Goal: Check status: Check status

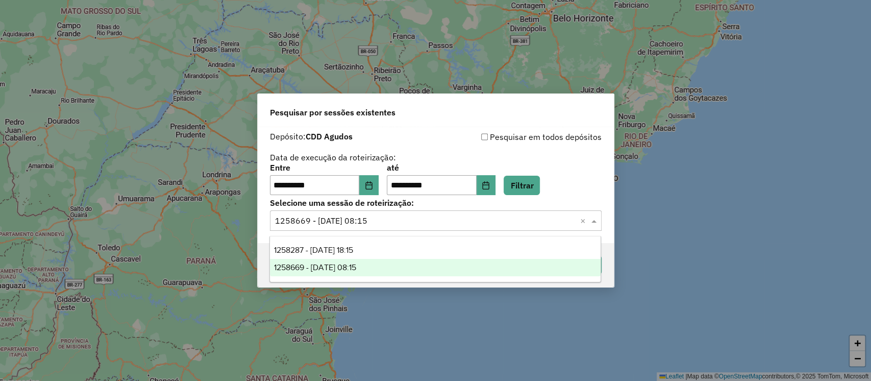
click at [390, 215] on input "text" at bounding box center [425, 221] width 301 height 12
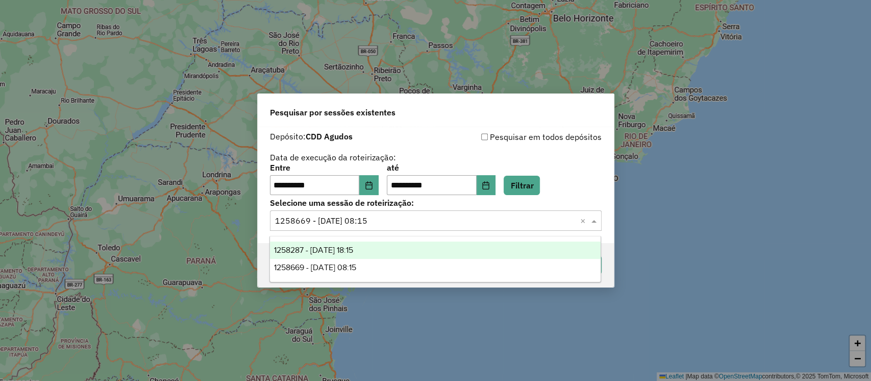
click at [567, 191] on div "**********" at bounding box center [436, 180] width 332 height 32
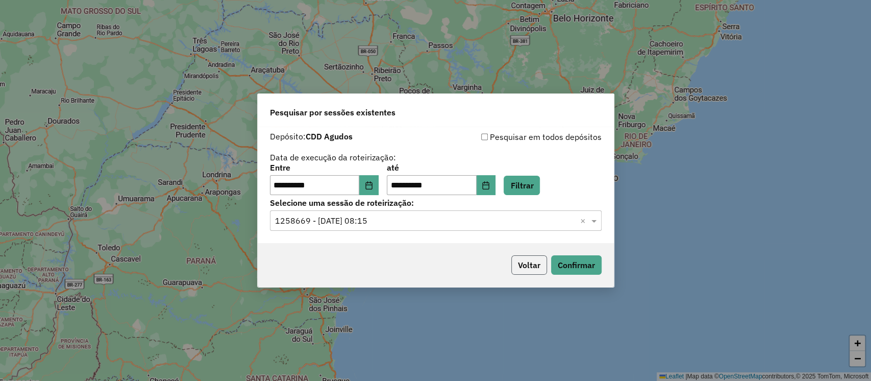
click at [537, 265] on button "Voltar" at bounding box center [529, 264] width 36 height 19
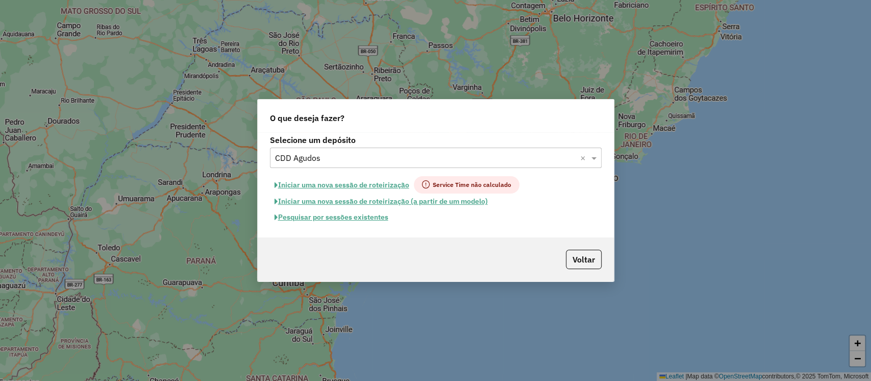
click at [359, 150] on div "Selecione um depósito × CDD Agudos ×" at bounding box center [436, 157] width 332 height 20
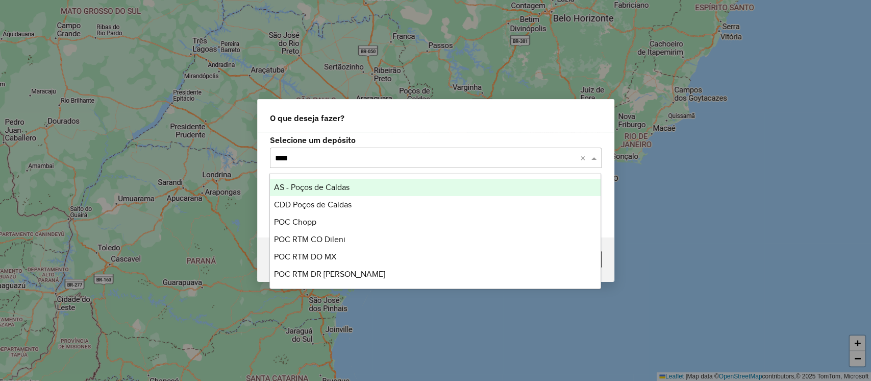
type input "*****"
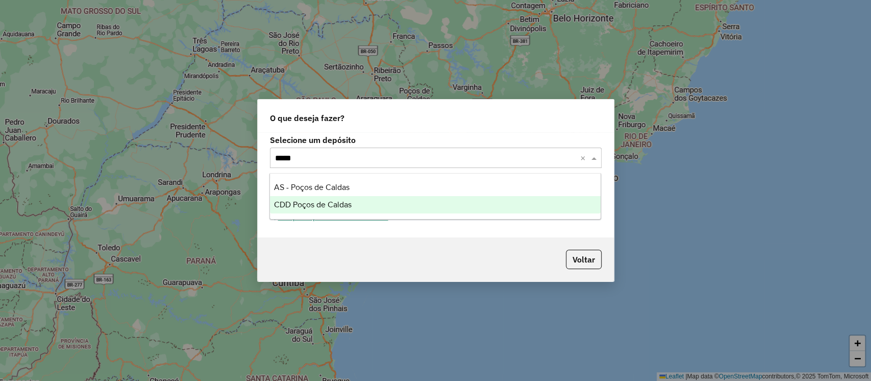
click at [387, 202] on div "CDD Poços de Caldas" at bounding box center [435, 204] width 331 height 17
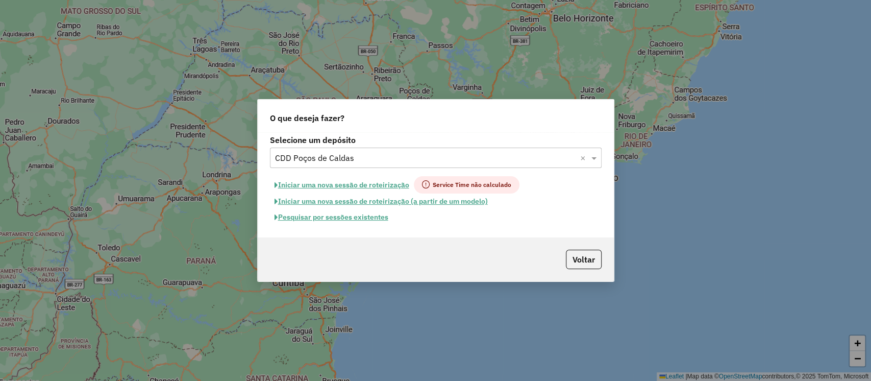
click at [377, 214] on button "Pesquisar por sessões existentes" at bounding box center [331, 217] width 123 height 16
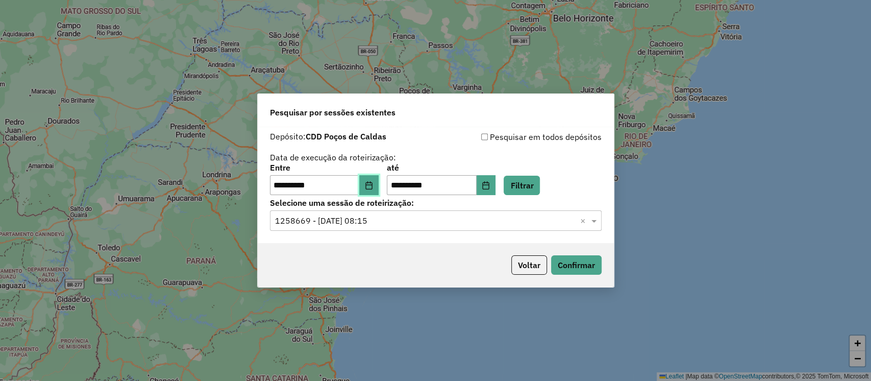
click at [373, 182] on icon "Choose Date" at bounding box center [369, 185] width 8 height 8
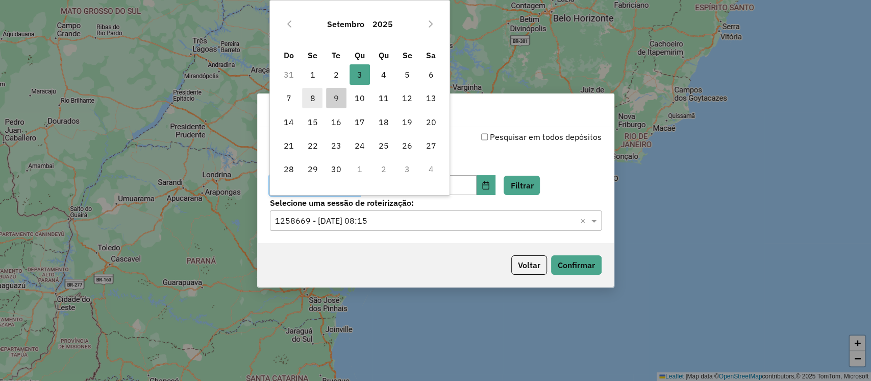
click at [306, 104] on span "8" at bounding box center [312, 98] width 20 height 20
type input "**********"
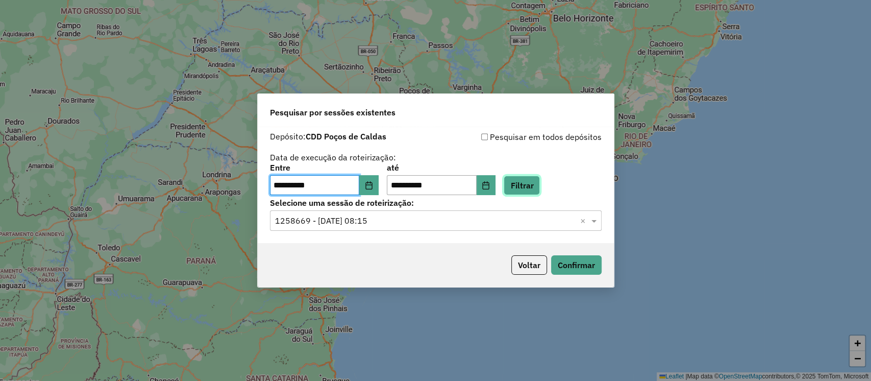
click at [535, 185] on button "Filtrar" at bounding box center [522, 185] width 36 height 19
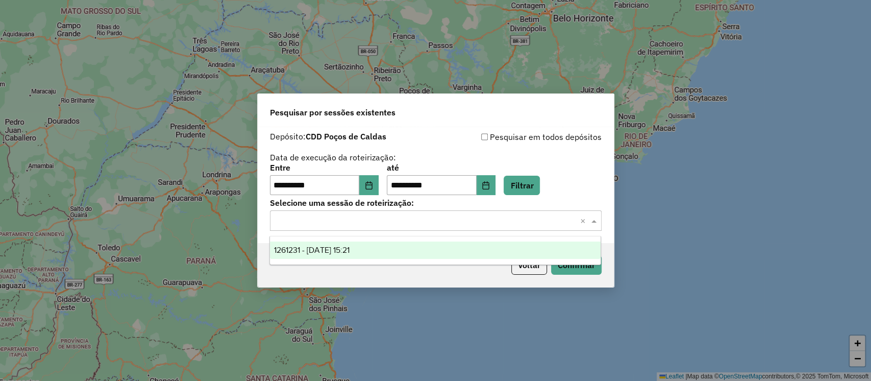
click at [434, 218] on input "text" at bounding box center [425, 221] width 301 height 12
click at [407, 249] on div "1261231 - 08/09/2025 15:21" at bounding box center [435, 249] width 331 height 17
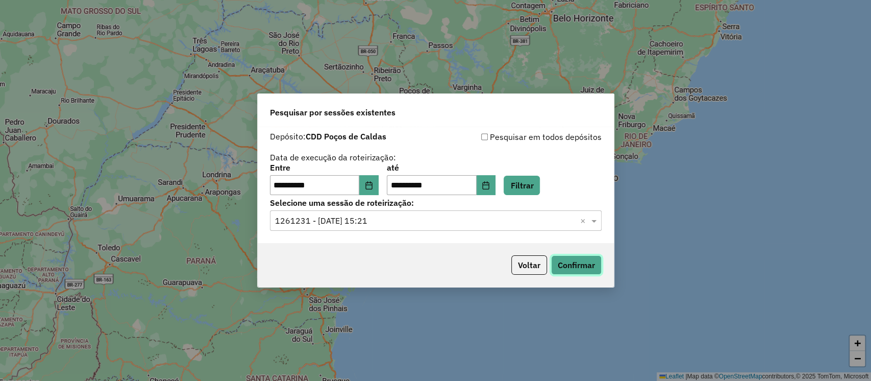
click at [577, 273] on button "Confirmar" at bounding box center [576, 264] width 51 height 19
click at [378, 179] on button "Choose Date" at bounding box center [368, 185] width 19 height 20
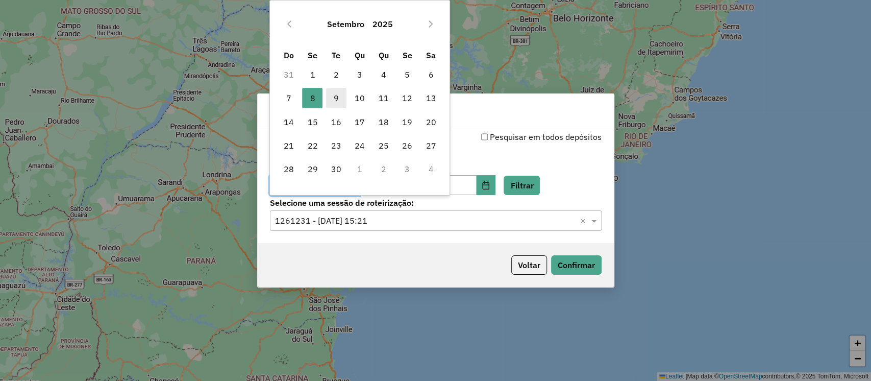
click at [334, 94] on span "9" at bounding box center [336, 98] width 20 height 20
type input "**********"
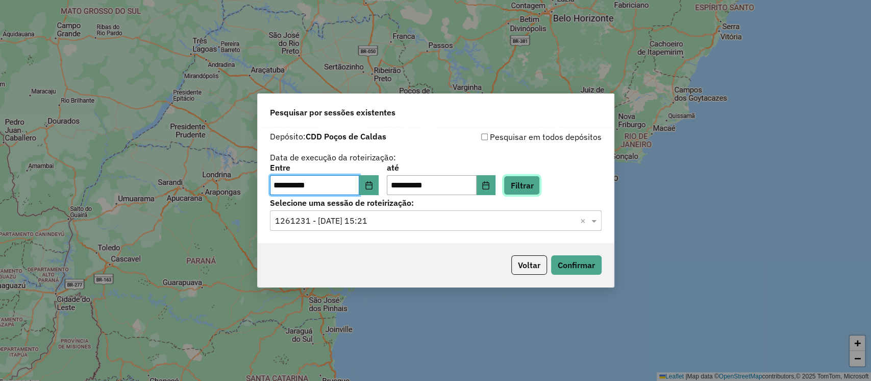
click at [527, 178] on button "Filtrar" at bounding box center [522, 185] width 36 height 19
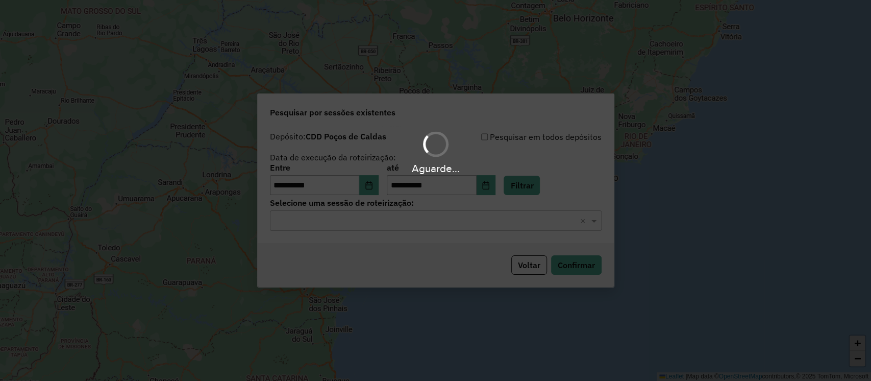
click at [394, 222] on div "Aguarde..." at bounding box center [435, 190] width 871 height 381
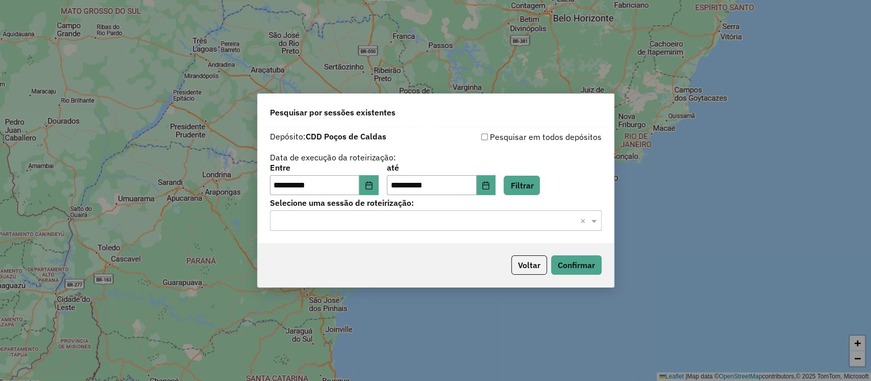
click at [386, 211] on div "Selecione uma sessão × ×" at bounding box center [436, 220] width 332 height 20
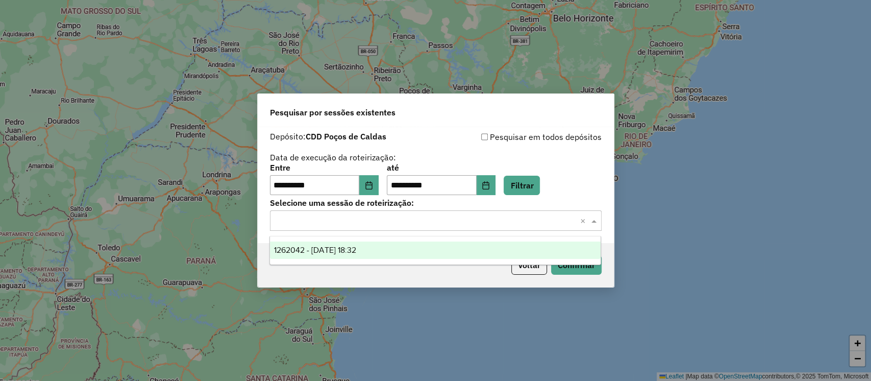
click at [364, 258] on div "1262042 - 09/09/2025 18:32" at bounding box center [435, 249] width 331 height 17
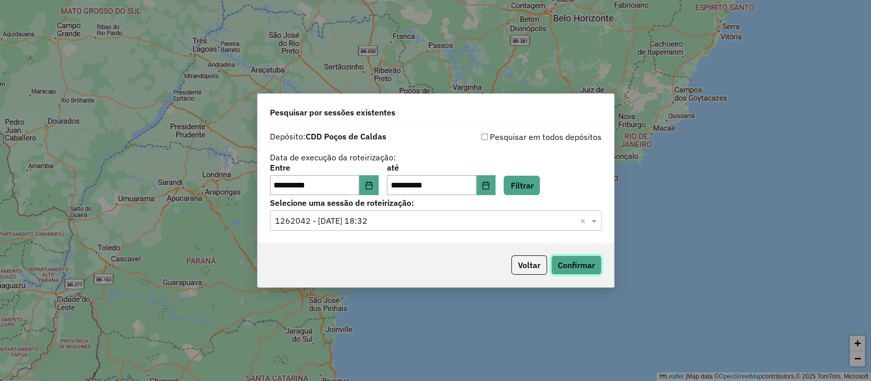
click at [580, 259] on button "Confirmar" at bounding box center [576, 264] width 51 height 19
click at [379, 187] on button "Choose Date" at bounding box center [368, 185] width 19 height 20
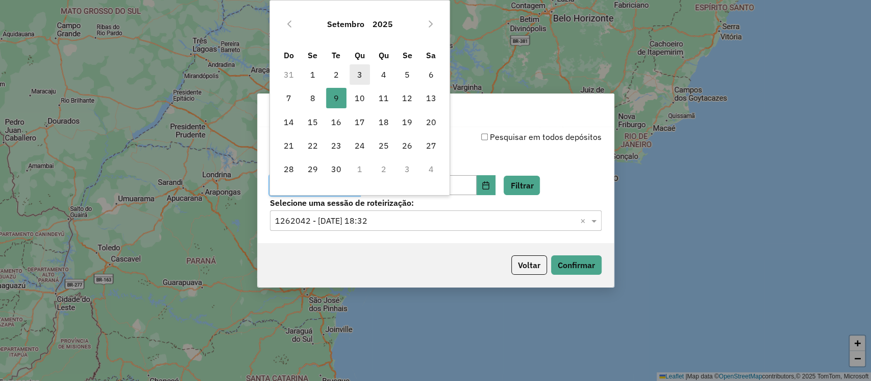
click at [356, 79] on span "3" at bounding box center [360, 74] width 20 height 20
type input "**********"
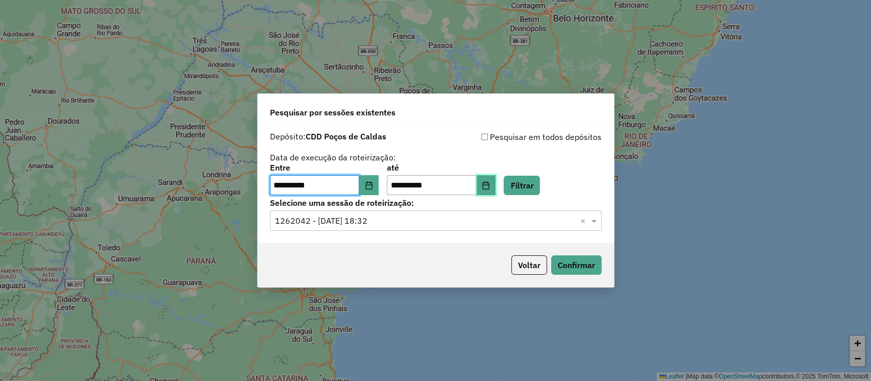
click at [496, 191] on button "Choose Date" at bounding box center [486, 185] width 19 height 20
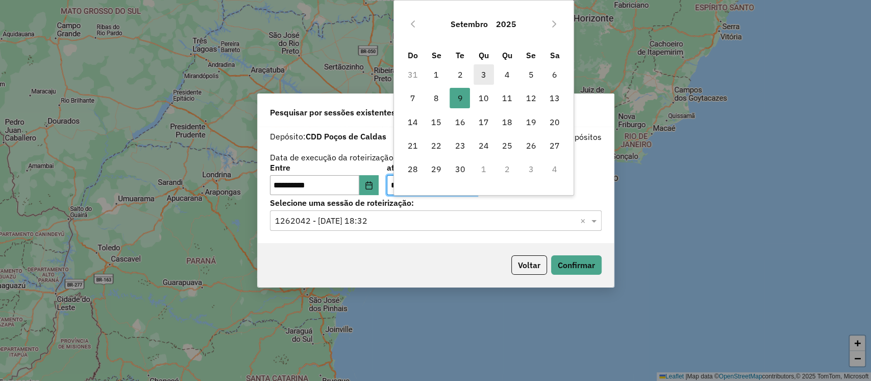
click at [482, 73] on span "3" at bounding box center [484, 74] width 20 height 20
type input "**********"
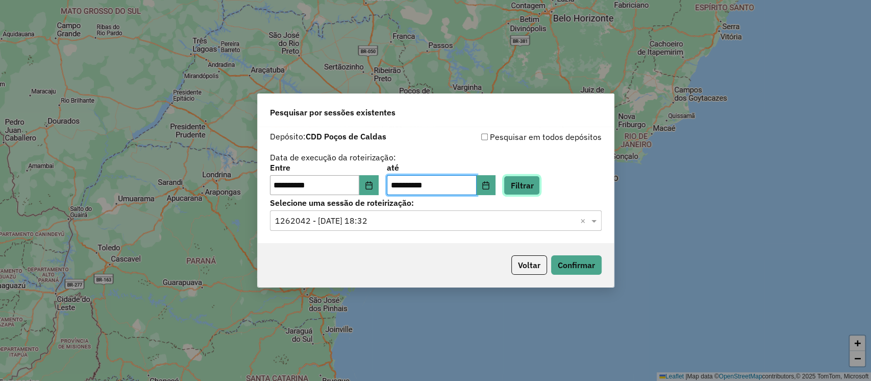
click at [540, 183] on button "Filtrar" at bounding box center [522, 185] width 36 height 19
click at [429, 224] on input "text" at bounding box center [425, 221] width 301 height 12
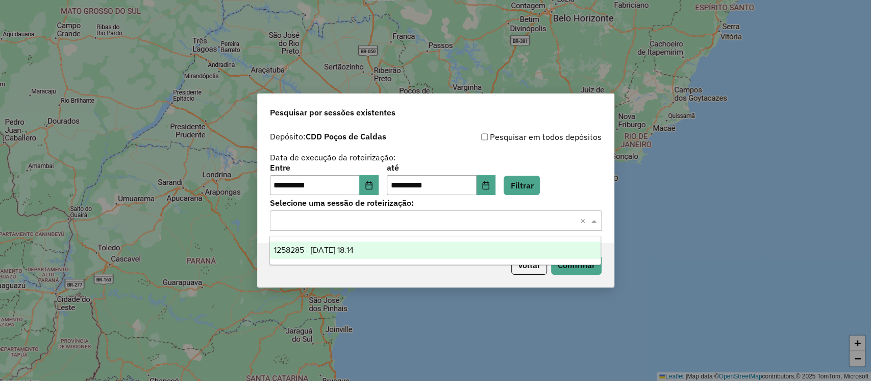
click at [436, 246] on div "1258285 - 03/09/2025 18:14" at bounding box center [435, 249] width 331 height 17
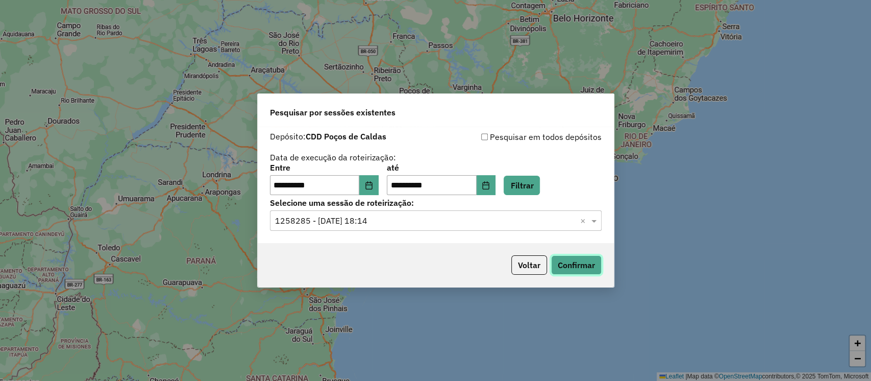
click at [588, 264] on button "Confirmar" at bounding box center [576, 264] width 51 height 19
click at [370, 184] on button "Choose Date" at bounding box center [368, 185] width 19 height 20
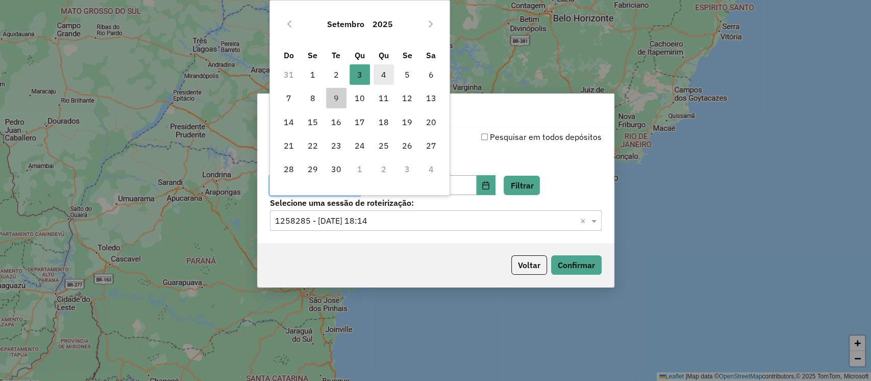
click at [380, 67] on span "4" at bounding box center [384, 74] width 20 height 20
type input "**********"
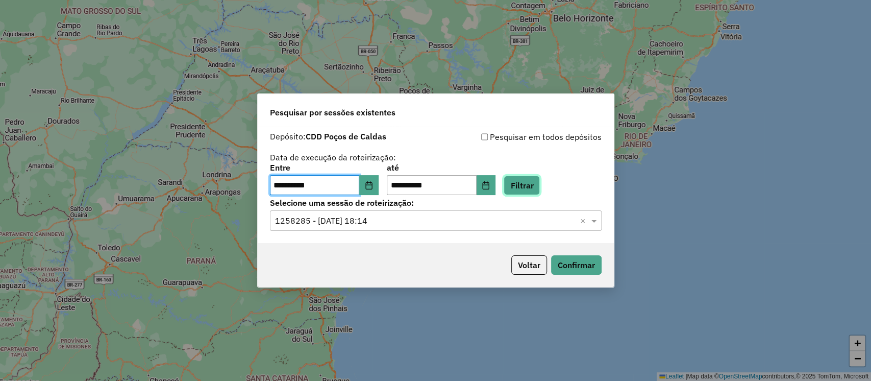
click at [539, 188] on button "Filtrar" at bounding box center [522, 185] width 36 height 19
click at [400, 222] on input "text" at bounding box center [425, 221] width 301 height 12
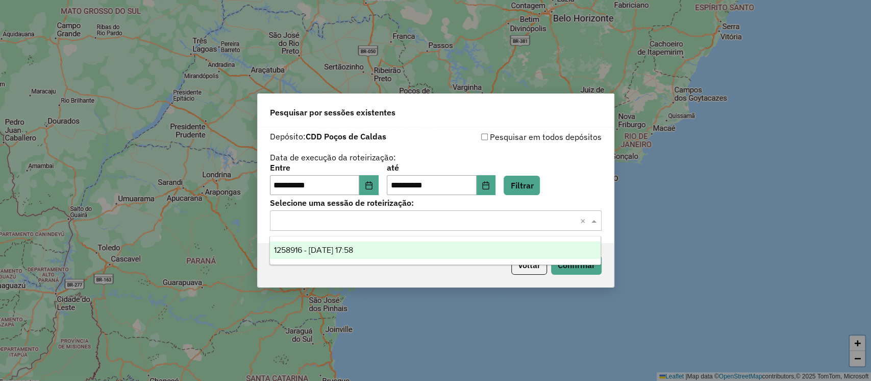
click at [383, 245] on div "1258916 - 04/09/2025 17:58" at bounding box center [435, 249] width 331 height 17
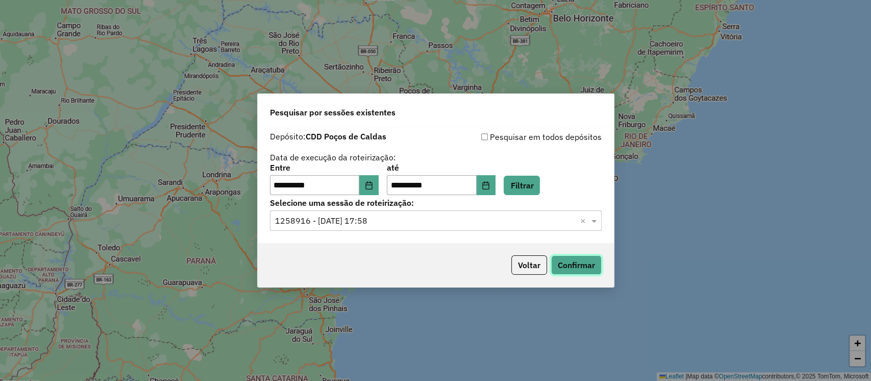
click at [577, 262] on button "Confirmar" at bounding box center [576, 264] width 51 height 19
click at [374, 190] on button "Choose Date" at bounding box center [368, 185] width 19 height 20
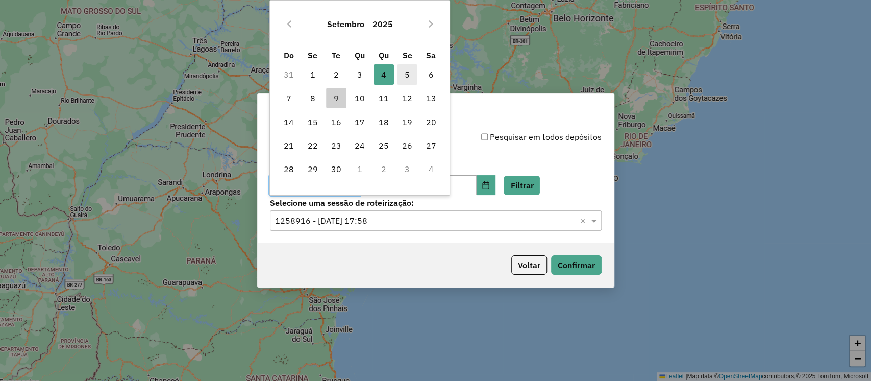
click at [408, 69] on span "5" at bounding box center [407, 74] width 20 height 20
type input "**********"
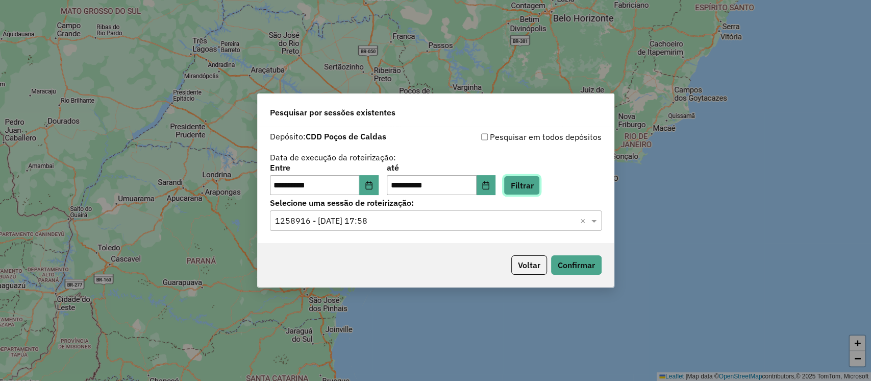
click at [535, 178] on button "Filtrar" at bounding box center [522, 185] width 36 height 19
click at [441, 222] on input "text" at bounding box center [425, 221] width 301 height 12
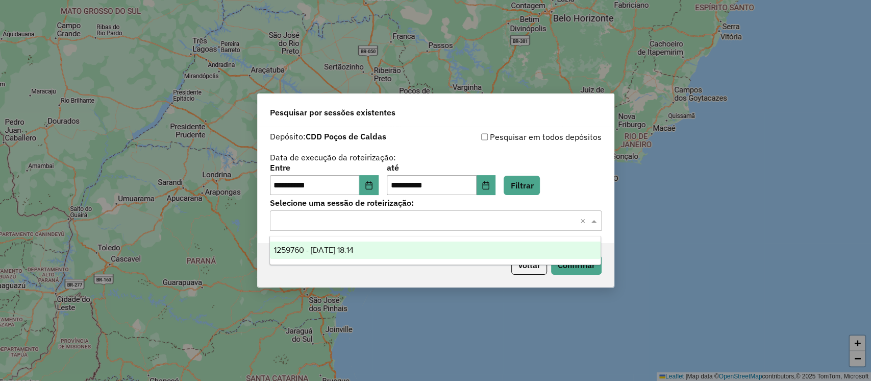
click at [429, 258] on div "1259760 - 05/09/2025 18:14" at bounding box center [435, 249] width 331 height 17
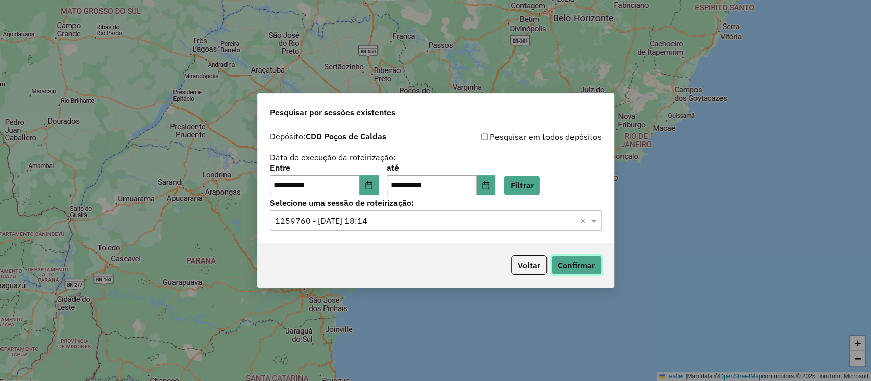
click at [572, 269] on button "Confirmar" at bounding box center [576, 264] width 51 height 19
click at [373, 182] on icon "Choose Date" at bounding box center [369, 185] width 8 height 8
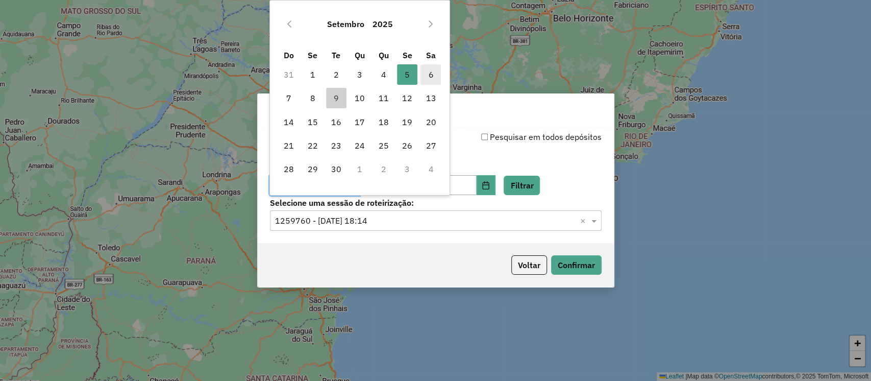
click at [429, 75] on span "6" at bounding box center [430, 74] width 20 height 20
type input "**********"
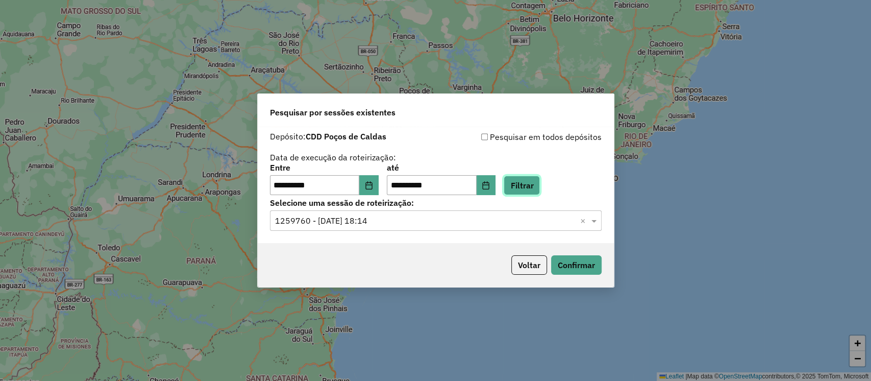
click at [523, 184] on button "Filtrar" at bounding box center [522, 185] width 36 height 19
click at [393, 218] on input "text" at bounding box center [425, 221] width 301 height 12
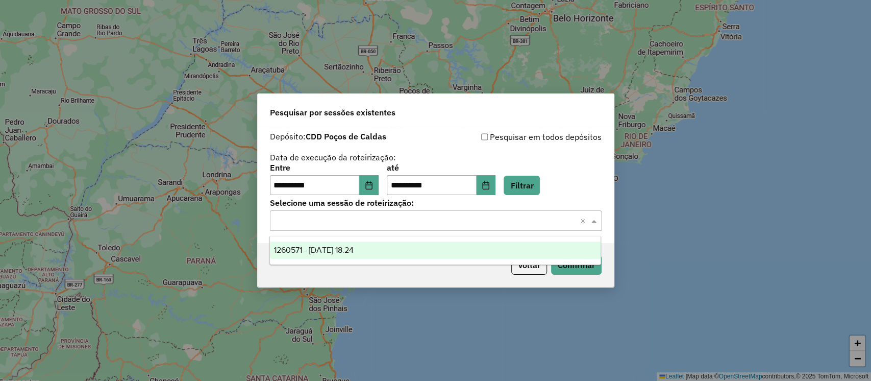
click at [385, 249] on div "1260571 - 06/09/2025 18:24" at bounding box center [435, 249] width 331 height 17
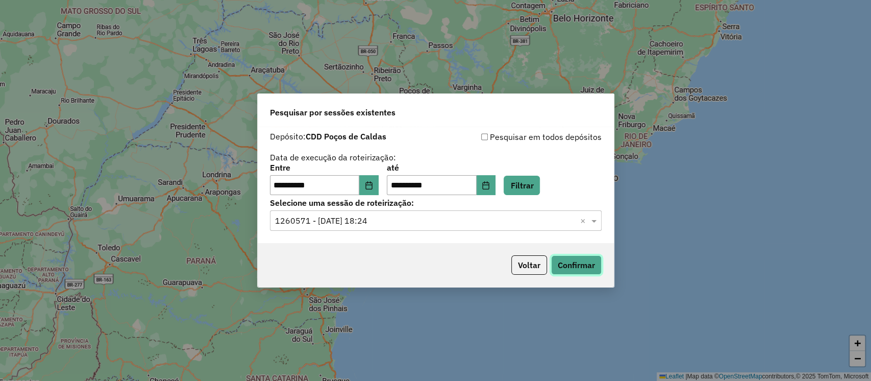
click at [566, 262] on button "Confirmar" at bounding box center [576, 264] width 51 height 19
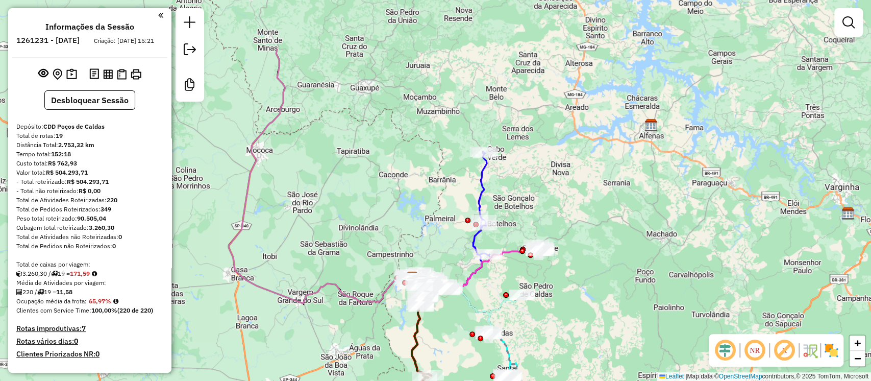
drag, startPoint x: 548, startPoint y: 108, endPoint x: 524, endPoint y: 195, distance: 90.4
click at [524, 195] on div "Janela de atendimento Grade de atendimento Capacidade Transportadoras Veículos …" at bounding box center [435, 190] width 871 height 381
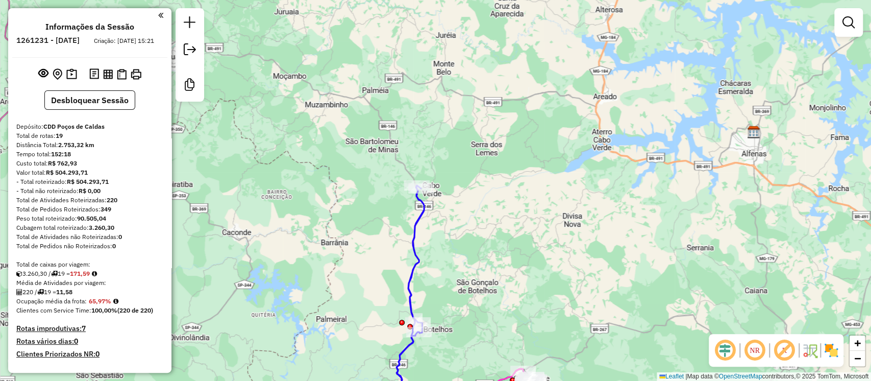
drag, startPoint x: 521, startPoint y: 162, endPoint x: 509, endPoint y: 162, distance: 12.3
click at [509, 162] on div "Janela de atendimento Grade de atendimento Capacidade Transportadoras Veículos …" at bounding box center [435, 190] width 871 height 381
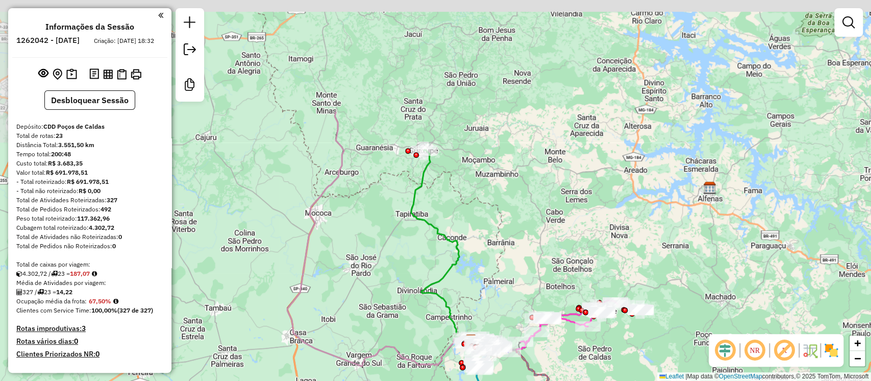
drag, startPoint x: 463, startPoint y: 102, endPoint x: 494, endPoint y: 237, distance: 139.3
click at [494, 237] on div "Janela de atendimento Grade de atendimento Capacidade Transportadoras Veículos …" at bounding box center [435, 190] width 871 height 381
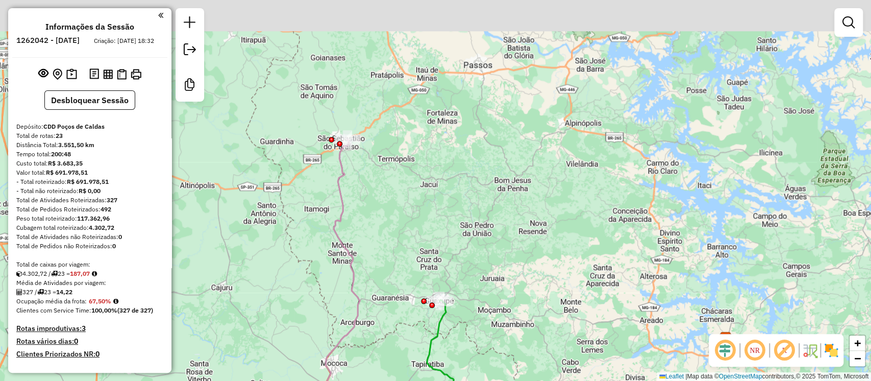
drag, startPoint x: 412, startPoint y: 106, endPoint x: 428, endPoint y: 255, distance: 149.8
click at [428, 255] on div "Janela de atendimento Grade de atendimento Capacidade Transportadoras Veículos …" at bounding box center [435, 190] width 871 height 381
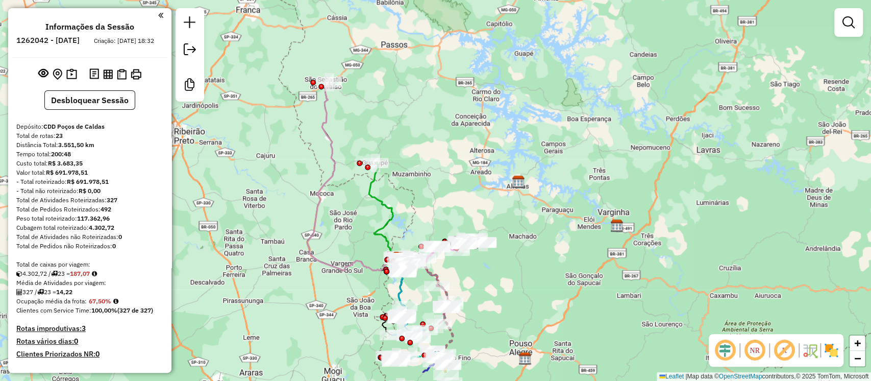
drag, startPoint x: 421, startPoint y: 193, endPoint x: 401, endPoint y: 148, distance: 49.8
click at [401, 148] on div "Janela de atendimento Grade de atendimento Capacidade Transportadoras Veículos …" at bounding box center [435, 190] width 871 height 381
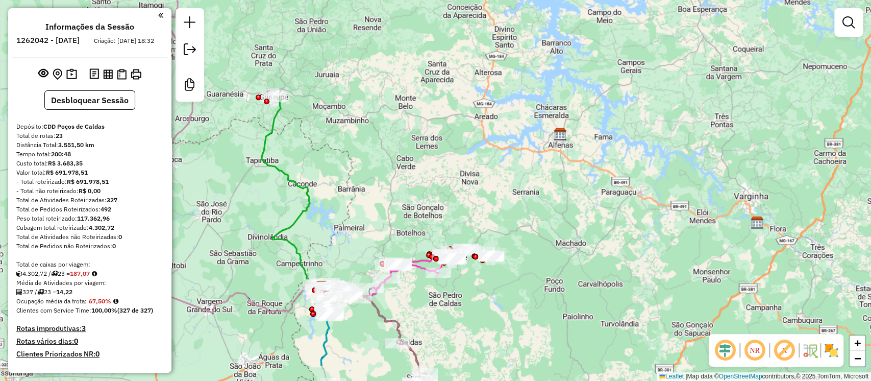
drag, startPoint x: 474, startPoint y: 236, endPoint x: 342, endPoint y: 183, distance: 141.5
click at [342, 183] on div "Janela de atendimento Grade de atendimento Capacidade Transportadoras Veículos …" at bounding box center [435, 190] width 871 height 381
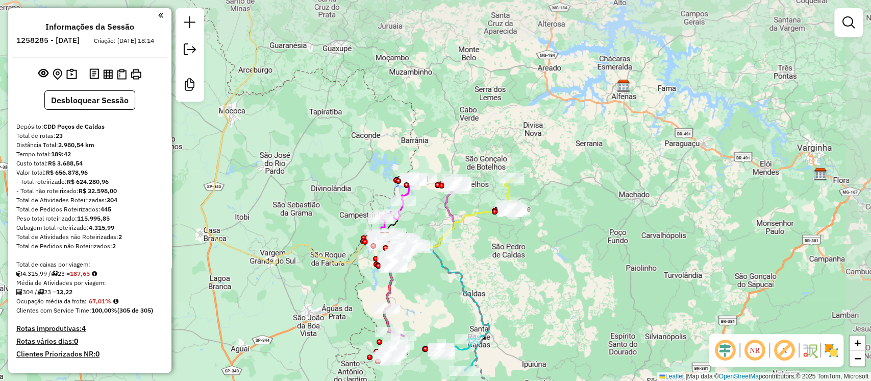
drag, startPoint x: 563, startPoint y: 88, endPoint x: 512, endPoint y: 136, distance: 70.0
click at [512, 136] on div "Janela de atendimento Grade de atendimento Capacidade Transportadoras Veículos …" at bounding box center [435, 190] width 871 height 381
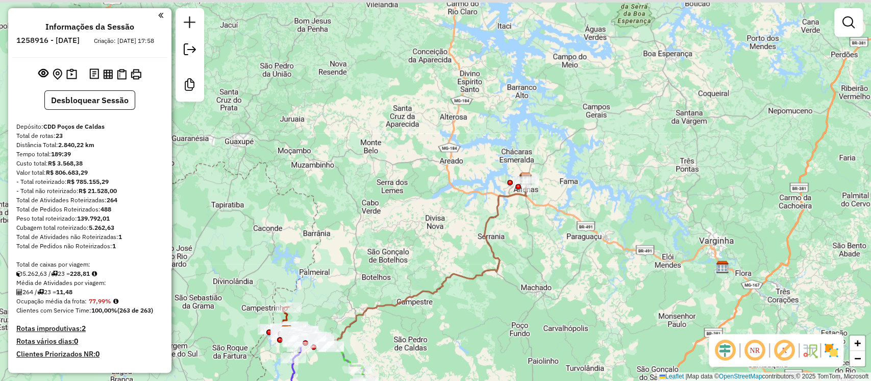
drag, startPoint x: 520, startPoint y: 120, endPoint x: 367, endPoint y: 259, distance: 205.9
click at [367, 259] on div "Janela de atendimento Grade de atendimento Capacidade Transportadoras Veículos …" at bounding box center [435, 190] width 871 height 381
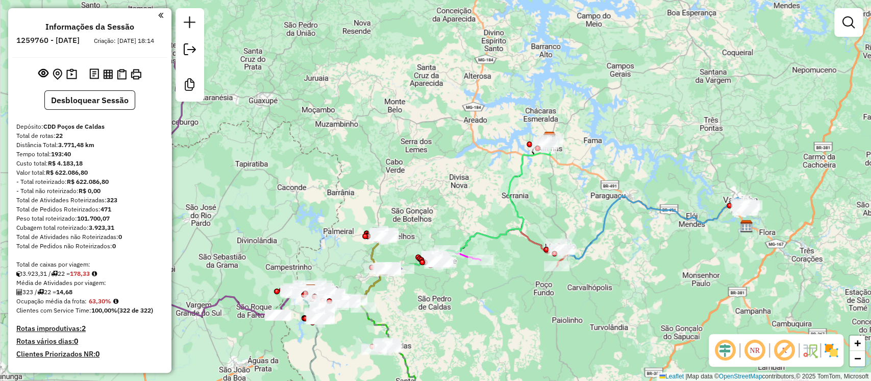
drag, startPoint x: 554, startPoint y: 63, endPoint x: 429, endPoint y: 163, distance: 160.1
click at [429, 163] on div "Janela de atendimento Grade de atendimento Capacidade Transportadoras Veículos …" at bounding box center [435, 190] width 871 height 381
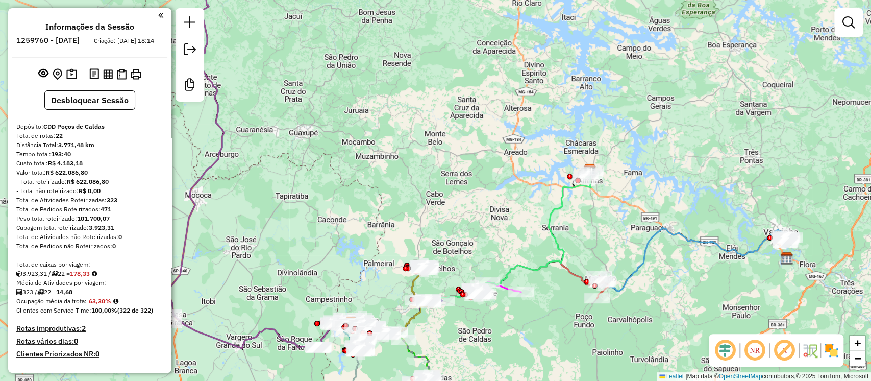
drag, startPoint x: 525, startPoint y: 228, endPoint x: 646, endPoint y: 100, distance: 176.2
click at [646, 100] on div "Janela de atendimento Grade de atendimento Capacidade Transportadoras Veículos …" at bounding box center [435, 190] width 871 height 381
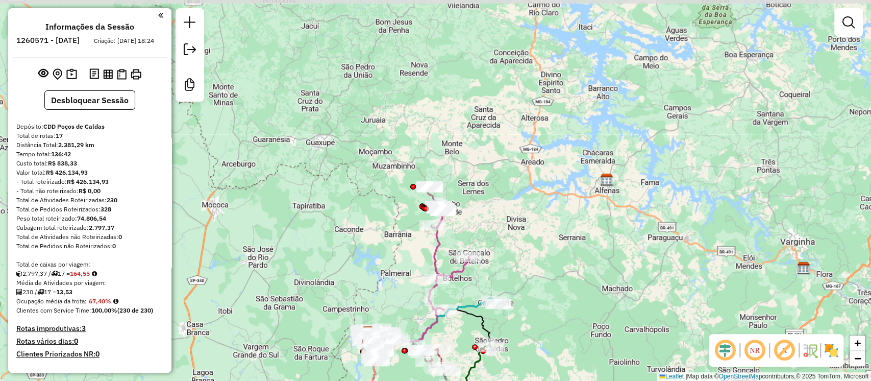
drag, startPoint x: 444, startPoint y: 90, endPoint x: 377, endPoint y: 232, distance: 157.3
click at [377, 232] on div "Janela de atendimento Grade de atendimento Capacidade Transportadoras Veículos …" at bounding box center [435, 190] width 871 height 381
